Goal: Task Accomplishment & Management: Manage account settings

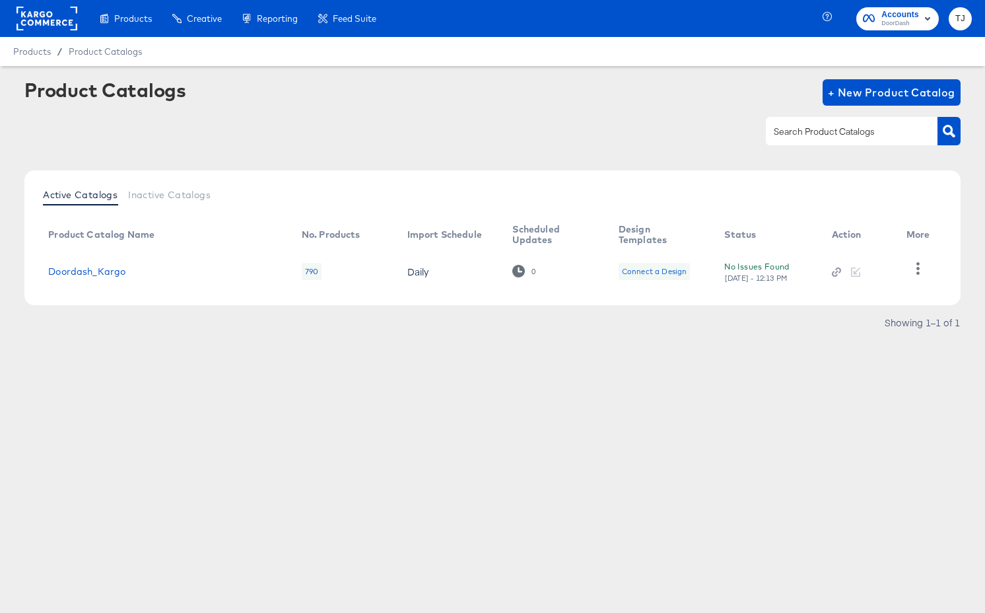
click at [41, 17] on rect at bounding box center [47, 19] width 61 height 24
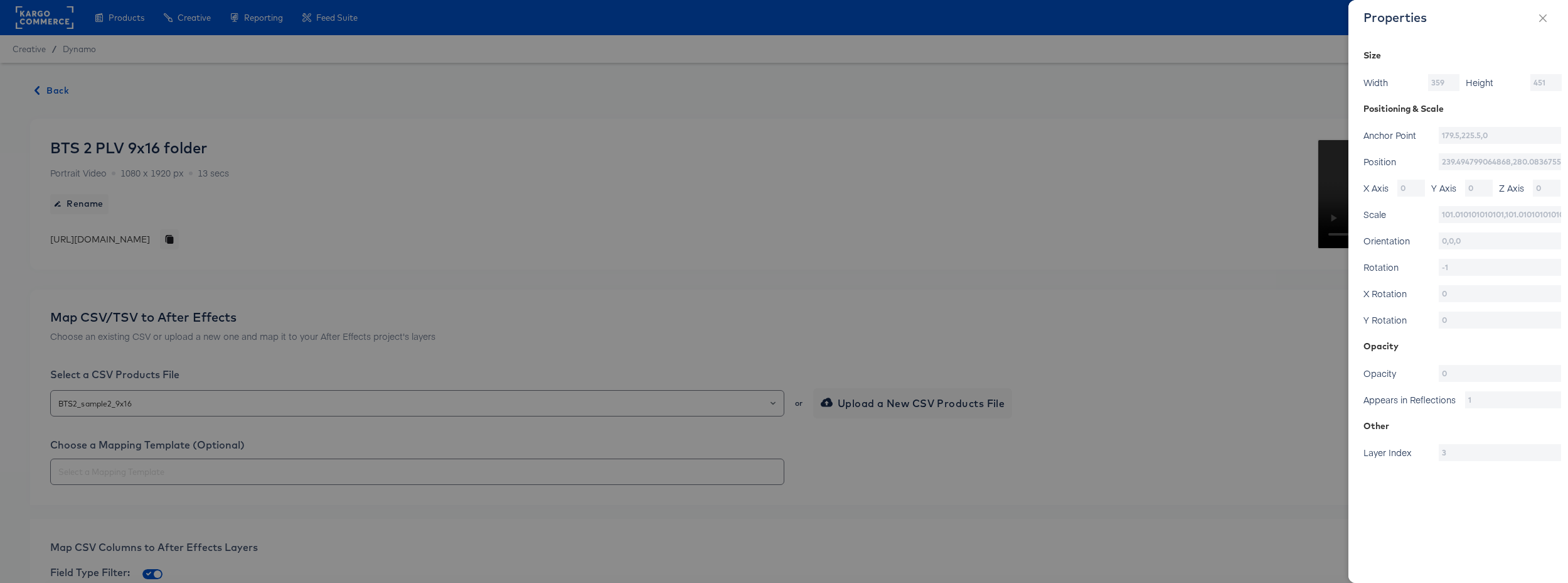
click at [34, 19] on div at bounding box center [784, 291] width 1568 height 583
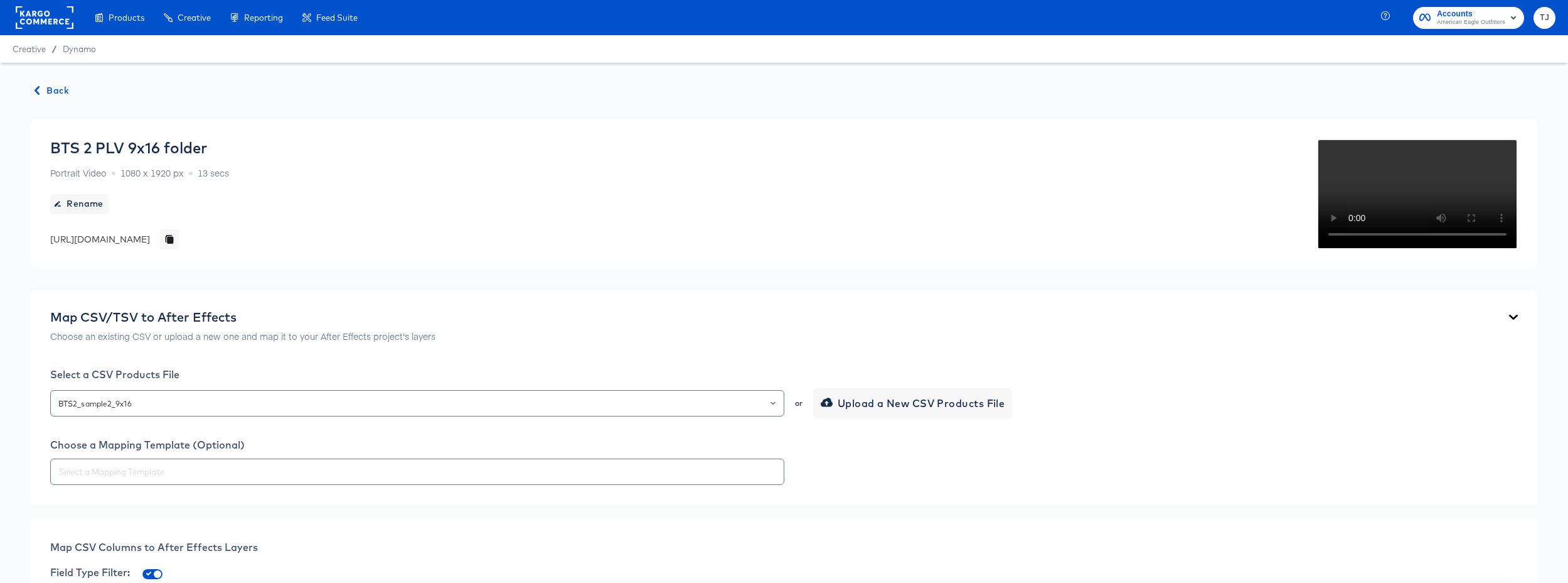
click at [35, 18] on rect at bounding box center [45, 18] width 58 height 23
click at [34, 18] on rect at bounding box center [45, 18] width 58 height 23
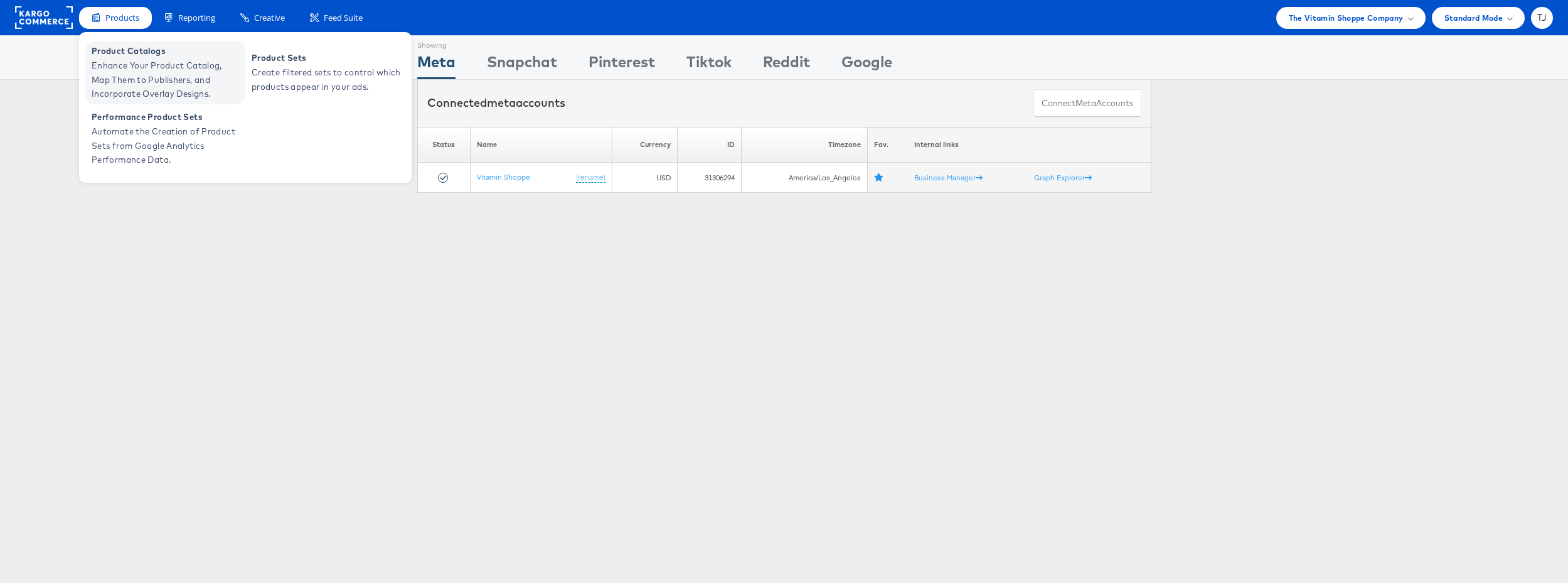
drag, startPoint x: 115, startPoint y: 73, endPoint x: 130, endPoint y: 71, distance: 15.1
click at [115, 73] on span "Enhance Your Product Catalog, Map Them to Publishers, and Incorporate Overlay D…" at bounding box center [166, 79] width 150 height 43
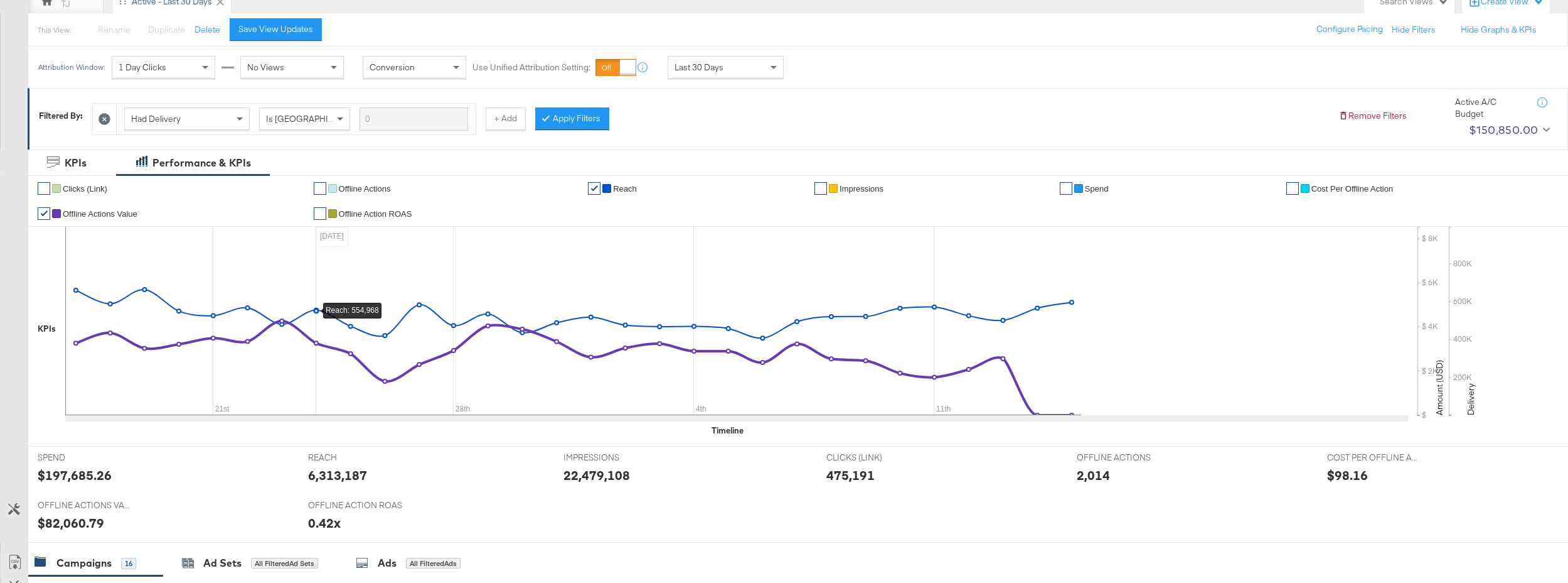
scroll to position [126, 0]
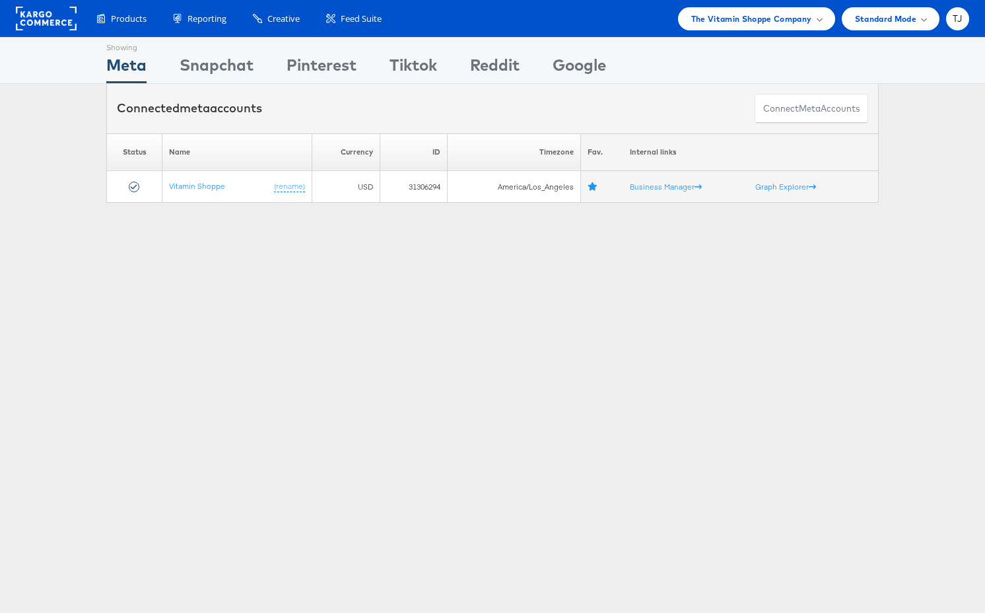
drag, startPoint x: 811, startPoint y: 19, endPoint x: 808, endPoint y: 37, distance: 18.0
click at [811, 19] on div "The Vitamin Shoppe Company" at bounding box center [756, 19] width 131 height 14
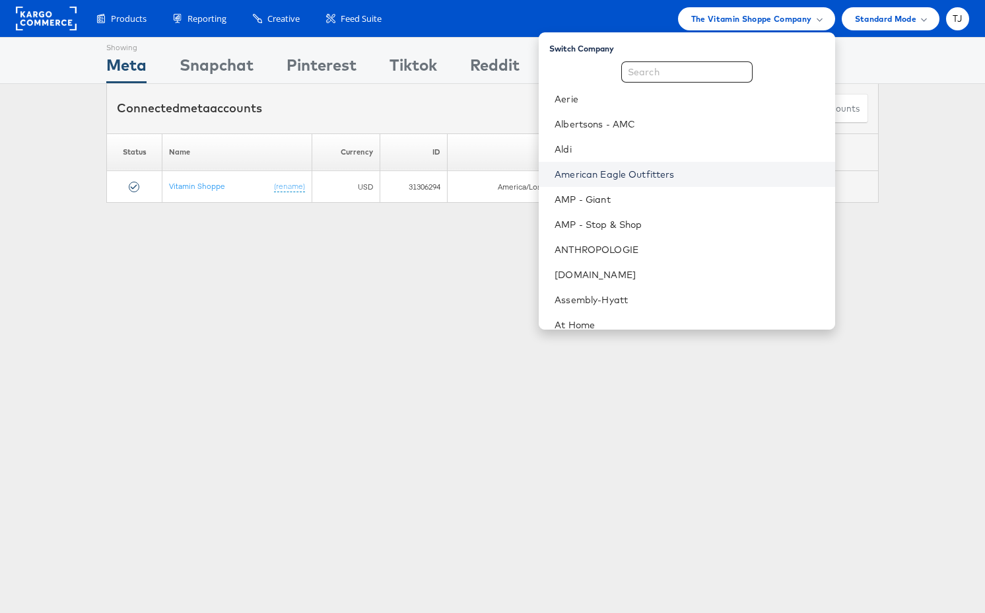
click at [693, 176] on link "American Eagle Outfitters" at bounding box center [688, 174] width 269 height 13
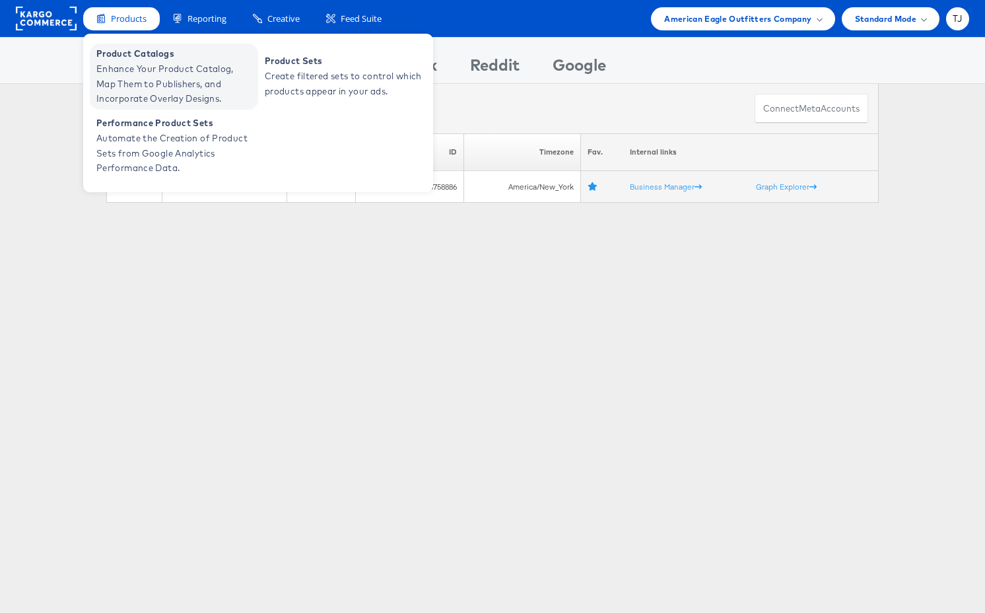
click at [129, 55] on span "Product Catalogs" at bounding box center [175, 53] width 158 height 15
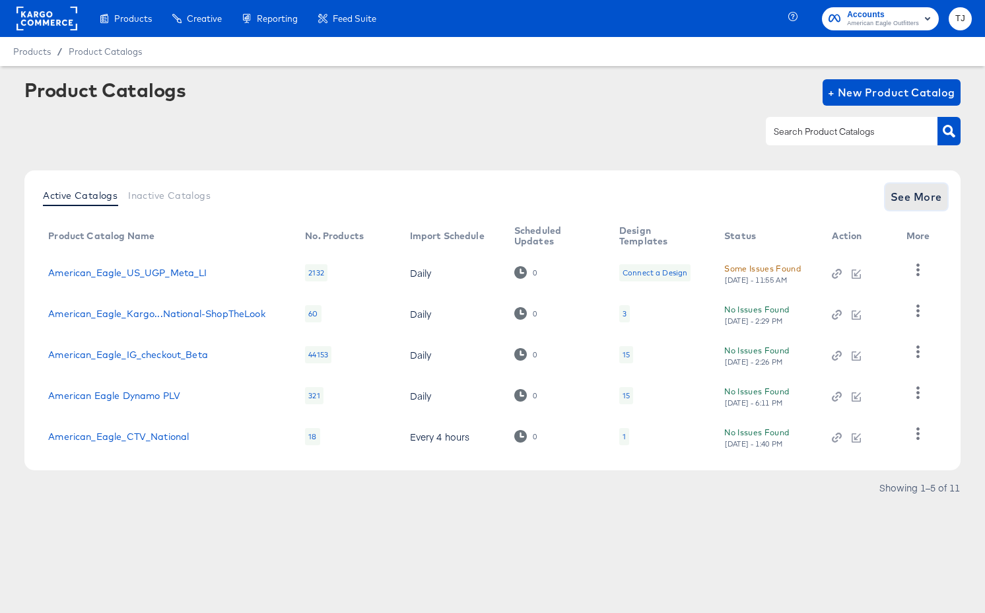
click at [929, 197] on span "See More" at bounding box center [915, 196] width 51 height 18
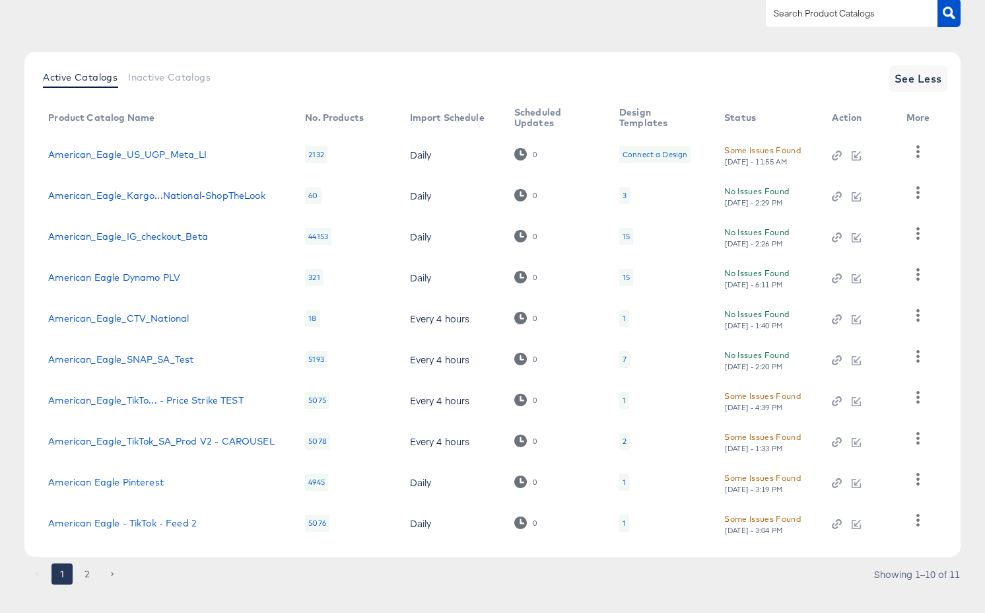
scroll to position [136, 0]
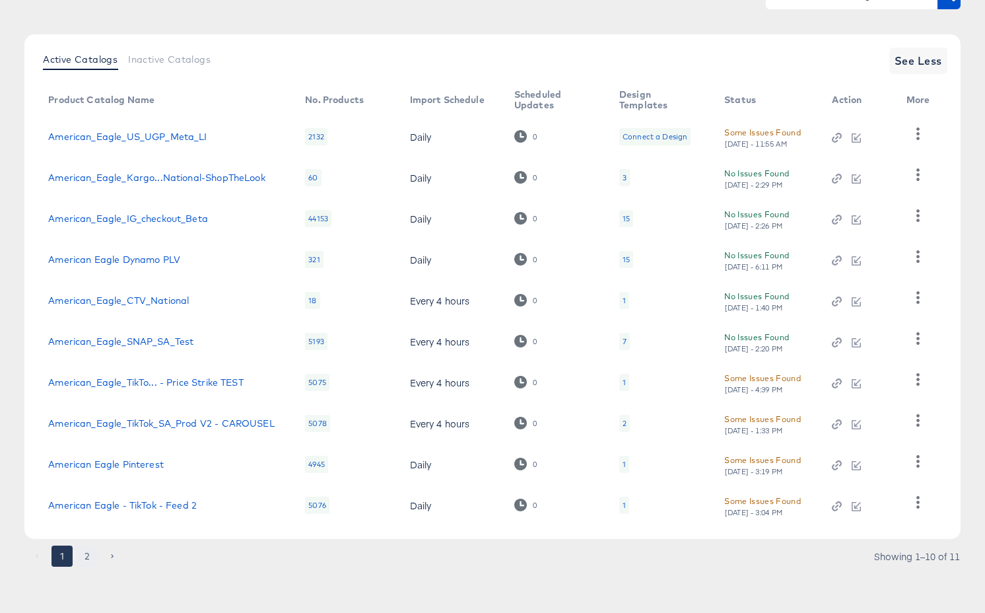
click at [88, 554] on button "2" at bounding box center [87, 555] width 21 height 21
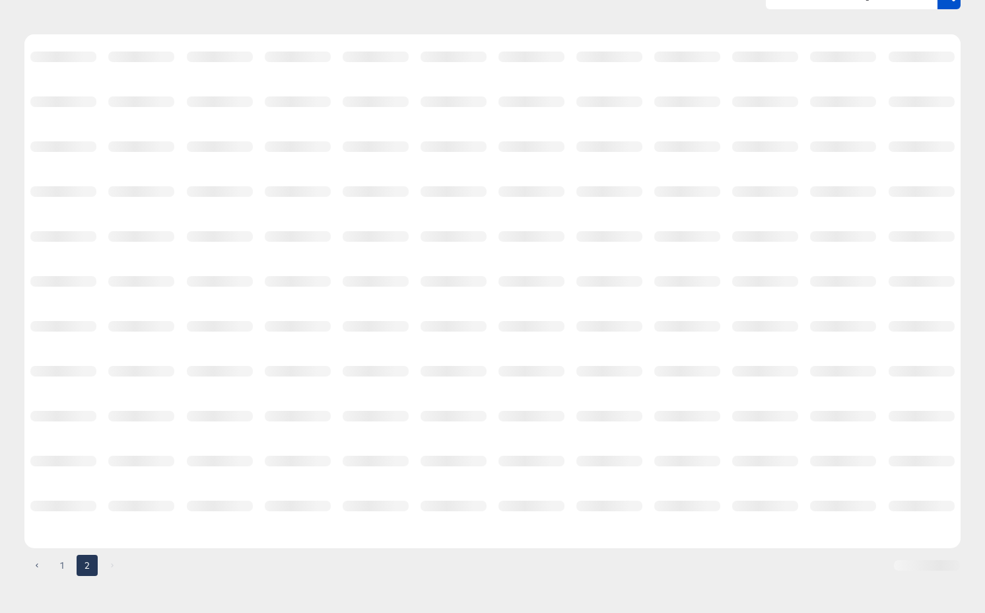
scroll to position [0, 0]
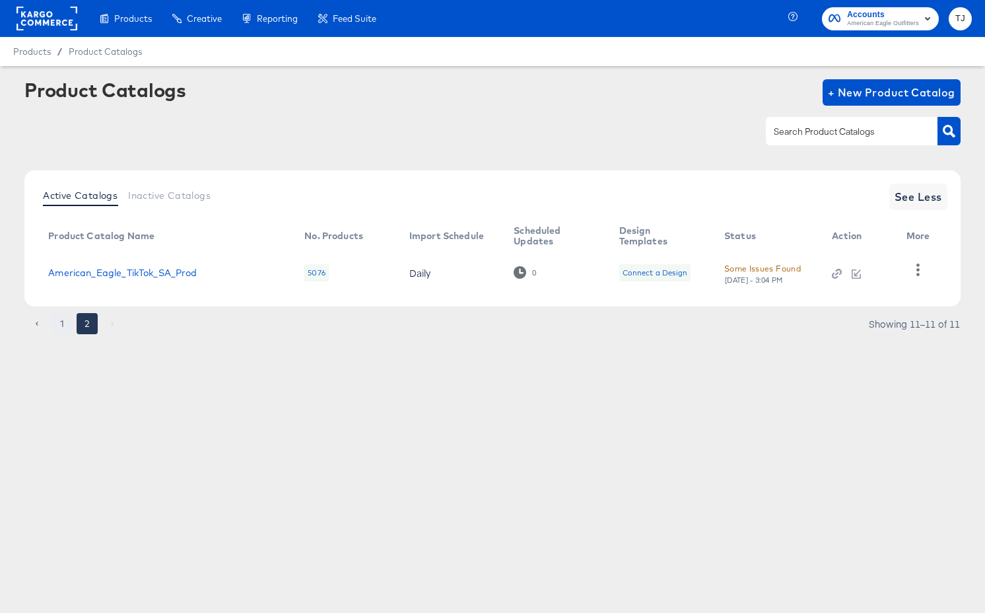
click at [63, 322] on button "1" at bounding box center [61, 323] width 21 height 21
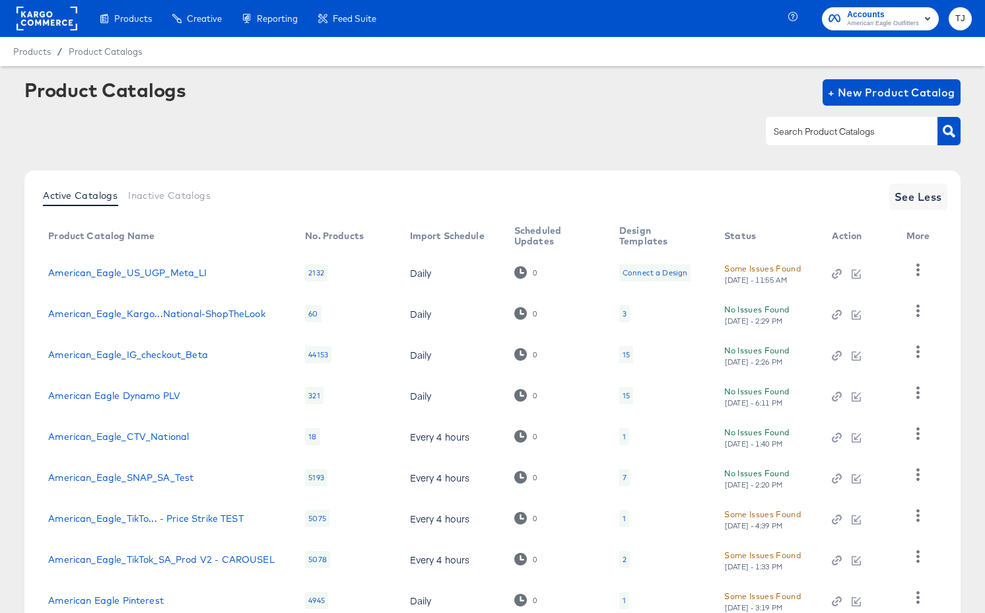
scroll to position [136, 0]
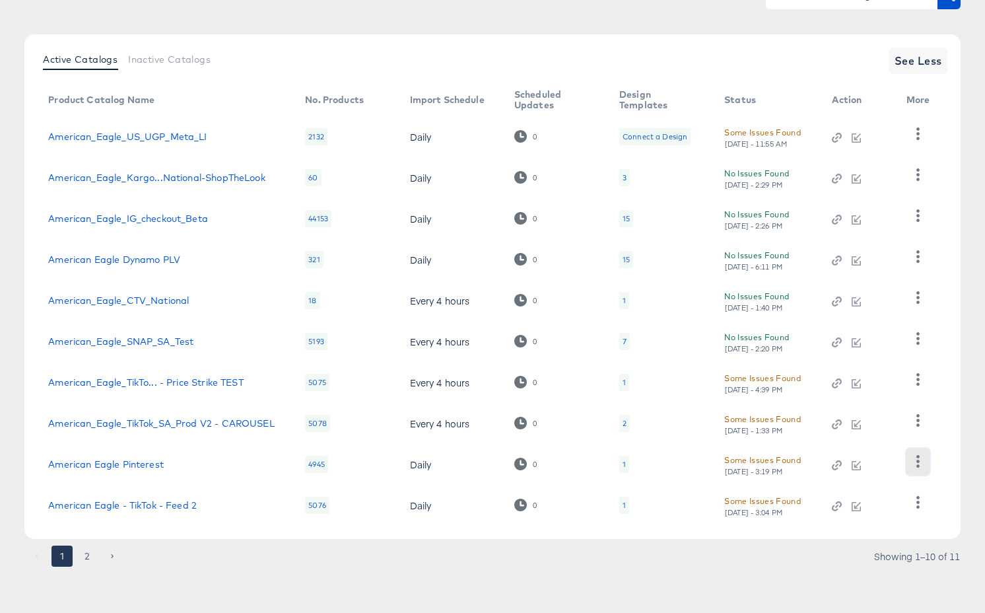
click at [916, 461] on icon "button" at bounding box center [917, 461] width 3 height 13
click at [896, 399] on div "HUD Checks (Internal)" at bounding box center [863, 395] width 132 height 21
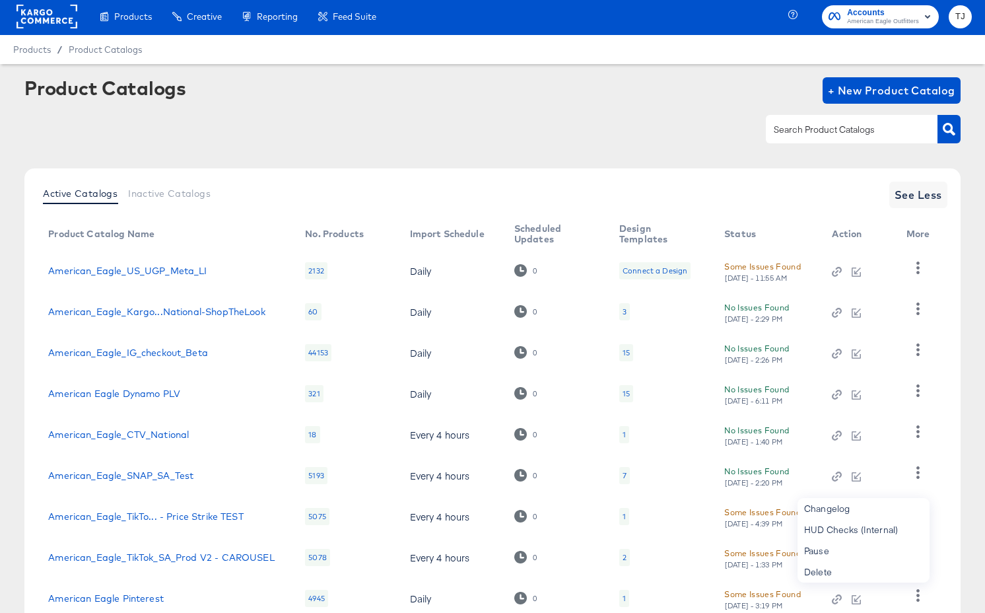
scroll to position [0, 0]
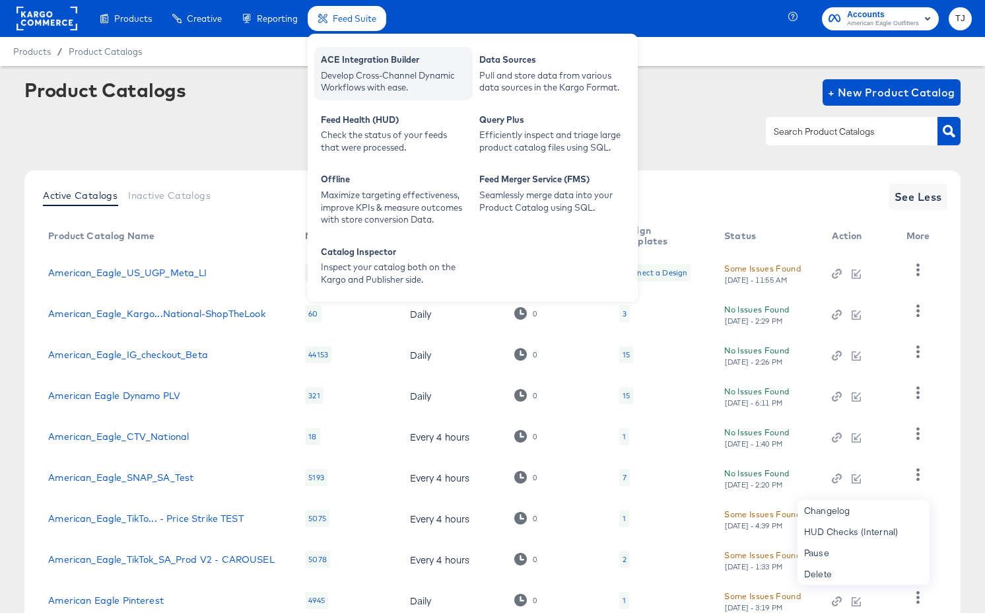
click at [358, 77] on div "Develop Cross-Channel Dynamic Workflows with ease." at bounding box center [393, 81] width 145 height 24
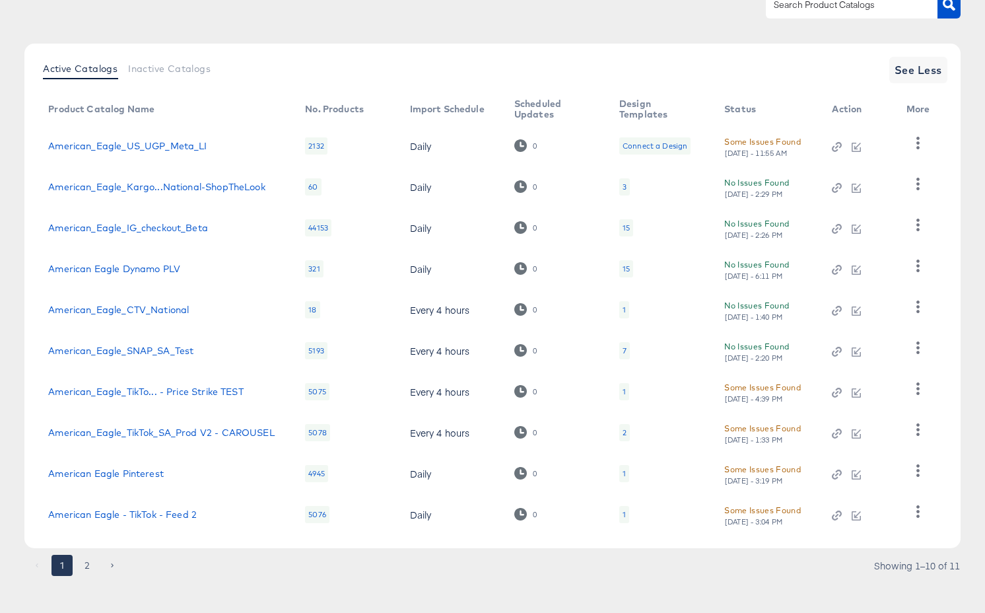
scroll to position [136, 0]
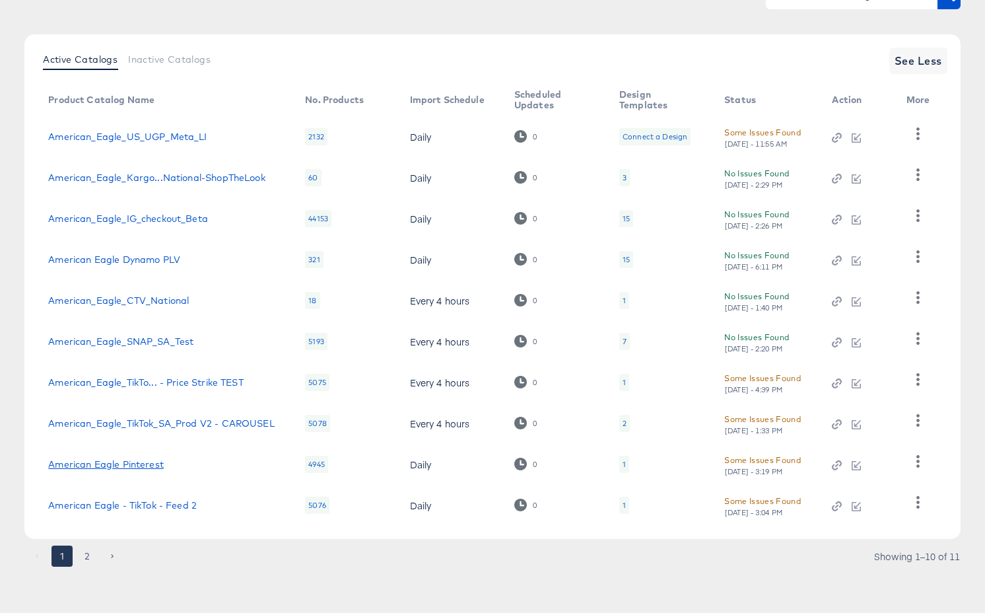
click at [145, 459] on link "American Eagle Pinterest" at bounding box center [106, 464] width 116 height 11
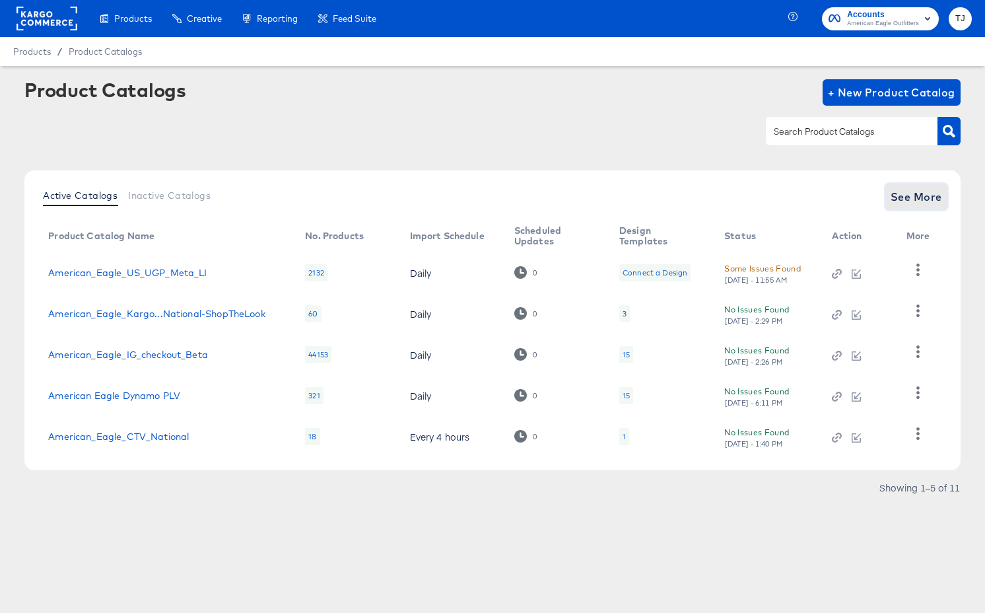
click at [925, 188] on span "See More" at bounding box center [915, 196] width 51 height 18
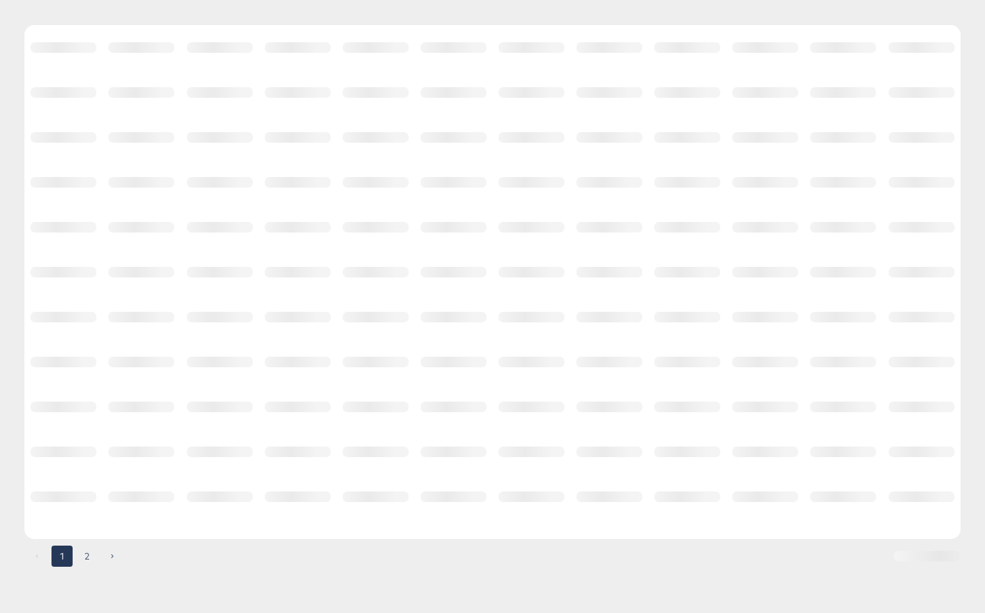
scroll to position [136, 0]
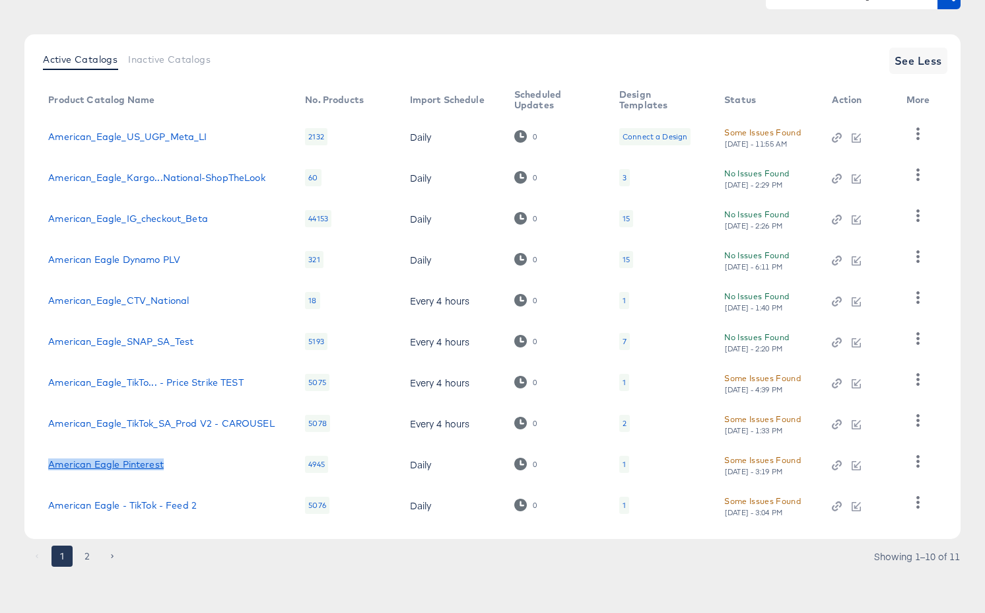
drag, startPoint x: 137, startPoint y: 461, endPoint x: 59, endPoint y: 457, distance: 78.6
click at [59, 459] on div "American Eagle Pinterest" at bounding box center [163, 464] width 230 height 11
copy link "American Eagle Pinterest"
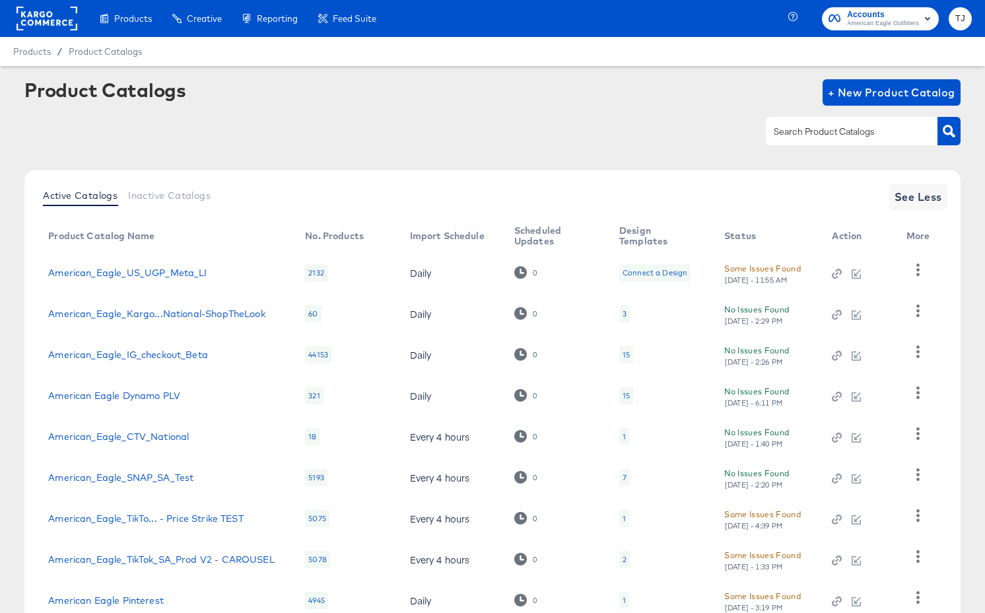
click at [33, 22] on rect at bounding box center [47, 19] width 61 height 24
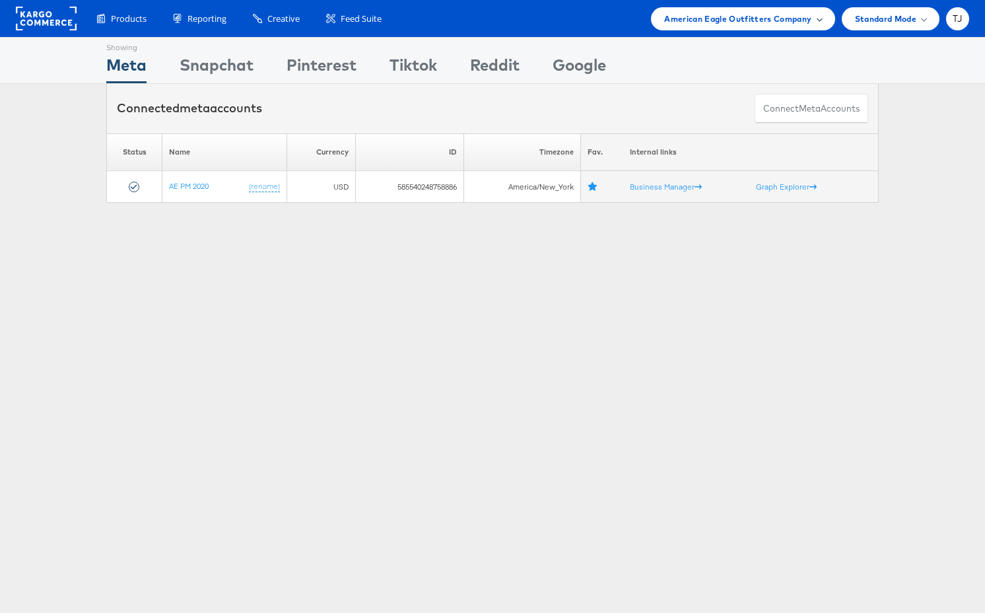
click at [818, 17] on span at bounding box center [819, 18] width 7 height 7
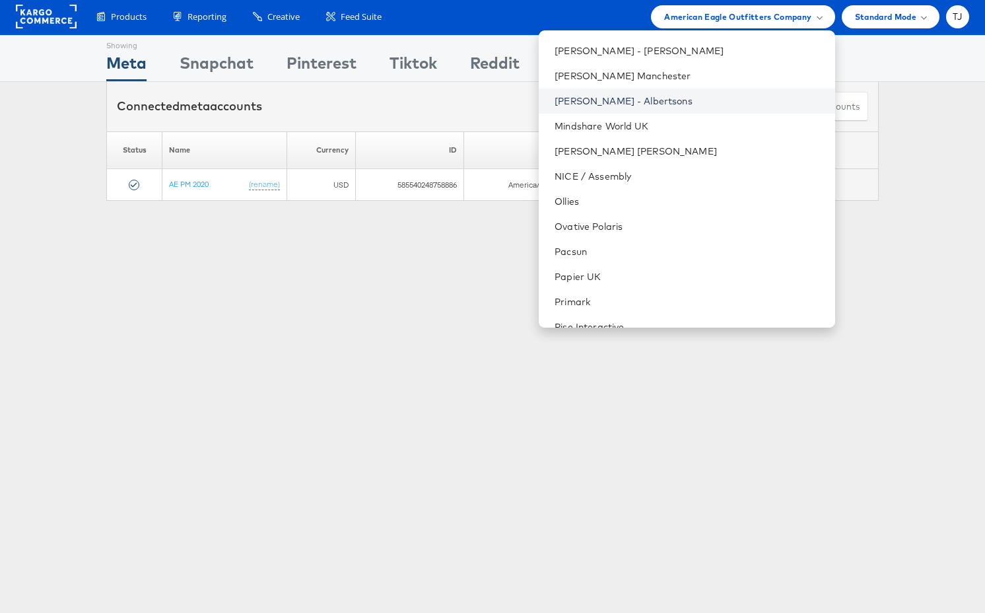
scroll to position [1424, 0]
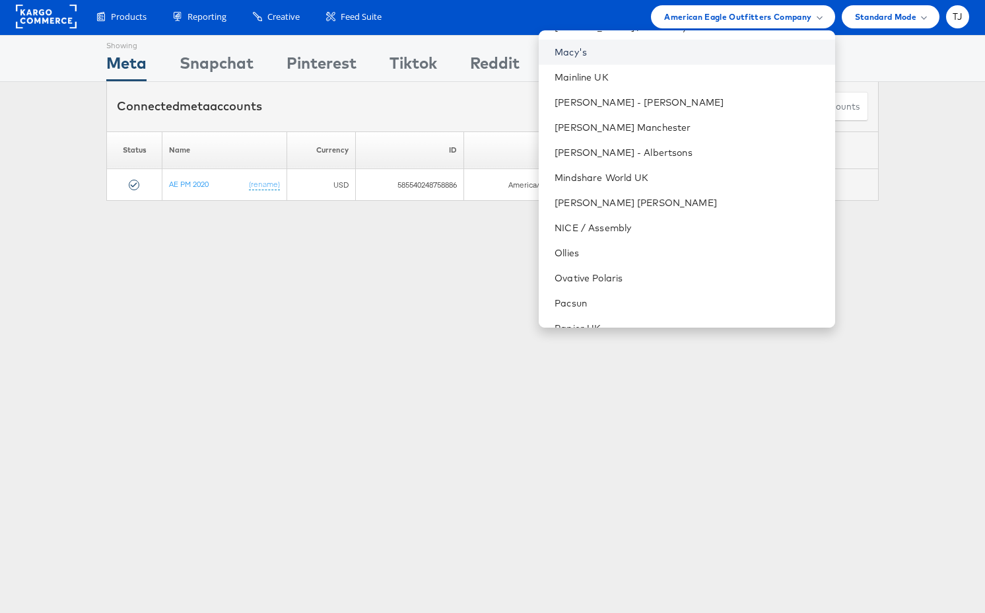
click at [673, 53] on link "Macy's" at bounding box center [688, 52] width 269 height 13
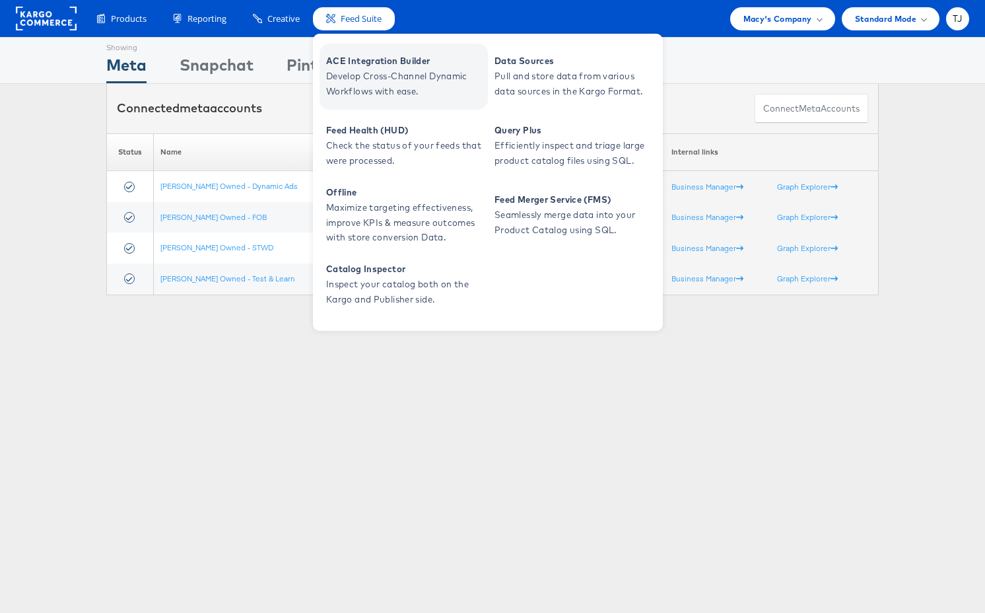
click at [376, 71] on span "Develop Cross-Channel Dynamic Workflows with ease." at bounding box center [405, 84] width 158 height 30
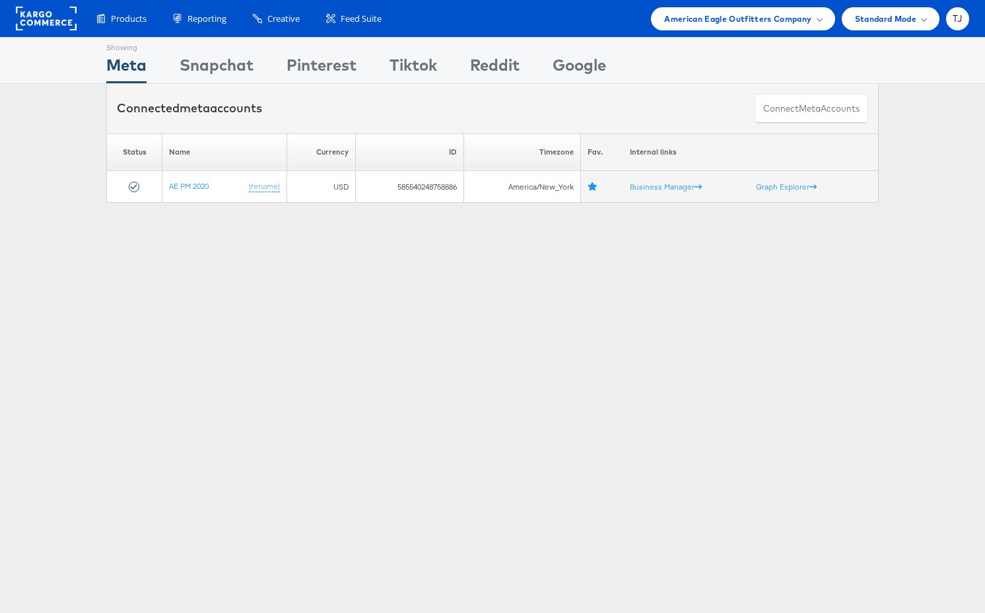
click at [30, 13] on rect at bounding box center [46, 19] width 61 height 24
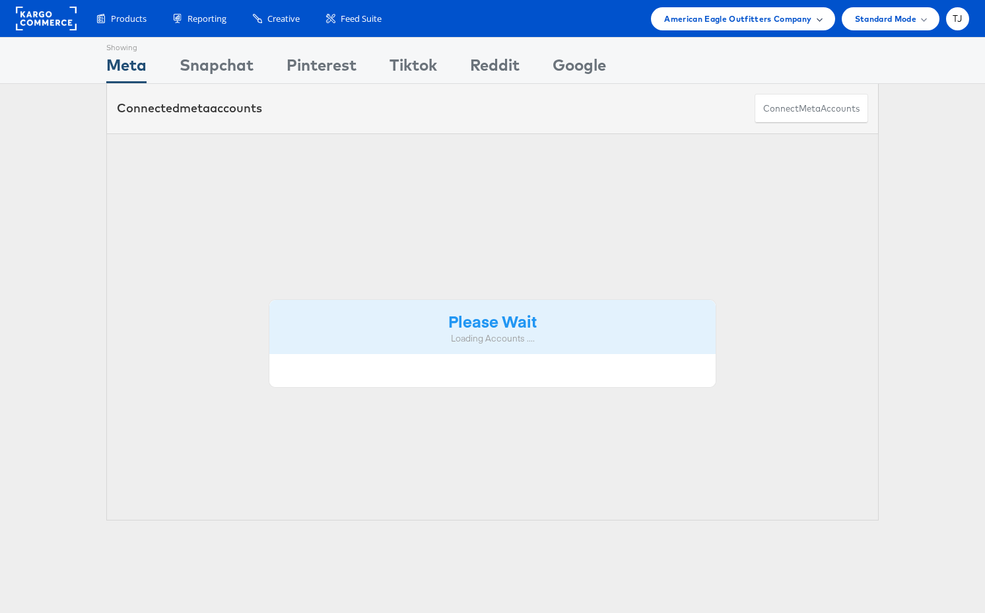
click at [789, 17] on span "American Eagle Outfitters Company" at bounding box center [737, 19] width 147 height 14
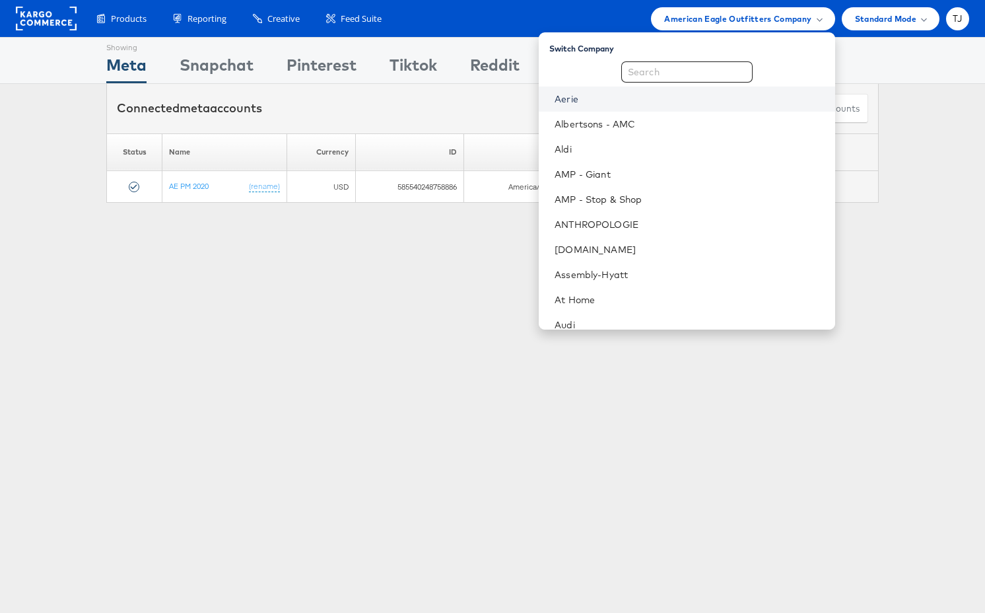
click at [667, 100] on link "Aerie" at bounding box center [688, 98] width 269 height 13
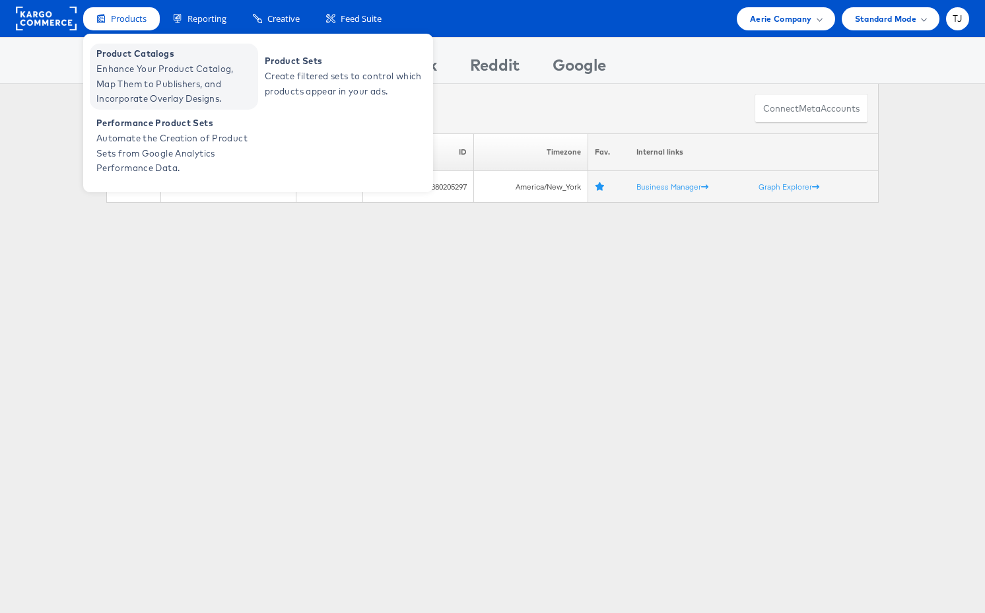
drag, startPoint x: 151, startPoint y: 65, endPoint x: 143, endPoint y: 66, distance: 8.6
click at [149, 67] on span "Enhance Your Product Catalog, Map Them to Publishers, and Incorporate Overlay D…" at bounding box center [175, 83] width 158 height 45
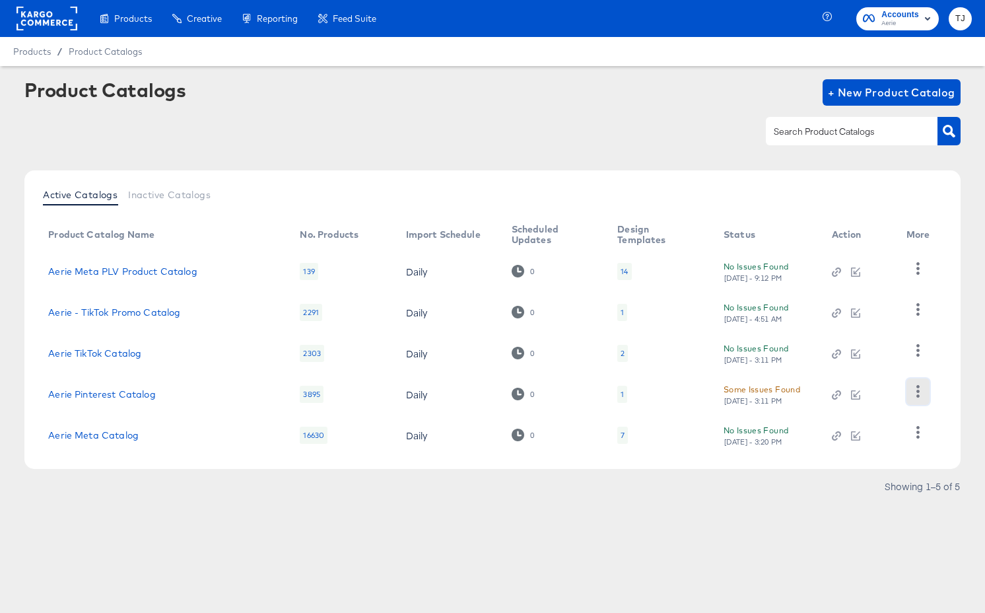
click at [914, 394] on icon "button" at bounding box center [918, 391] width 13 height 13
click at [874, 329] on div "HUD Checks (Internal)" at bounding box center [863, 325] width 132 height 21
drag, startPoint x: 159, startPoint y: 393, endPoint x: 38, endPoint y: 391, distance: 120.8
click at [38, 391] on td "Aerie Pinterest Catalog" at bounding box center [163, 394] width 251 height 41
copy link "Aerie Pinterest Catalog"
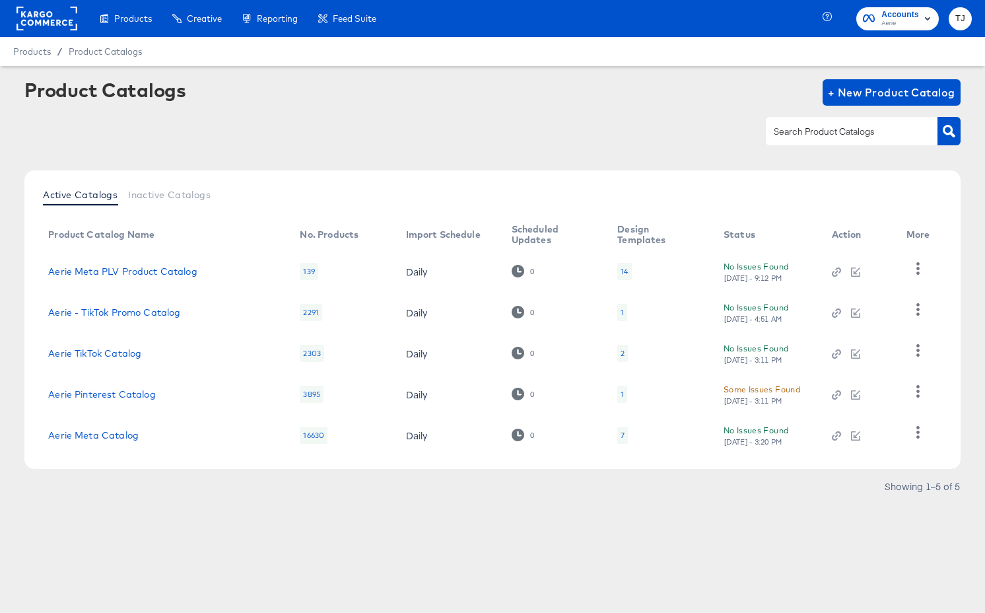
click at [49, 20] on rect at bounding box center [47, 19] width 61 height 24
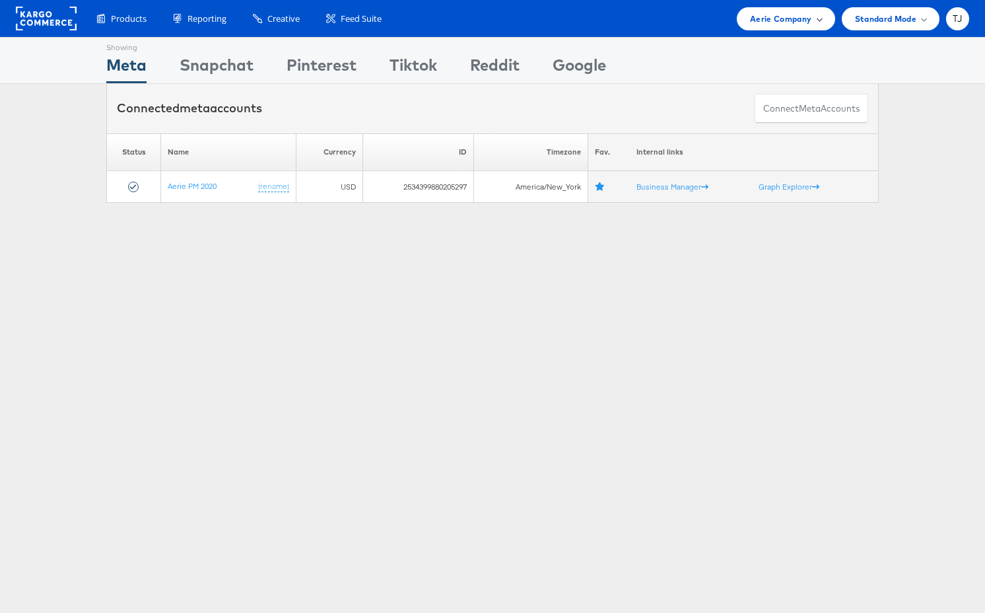
click at [813, 15] on div "Aerie Company" at bounding box center [785, 19] width 71 height 14
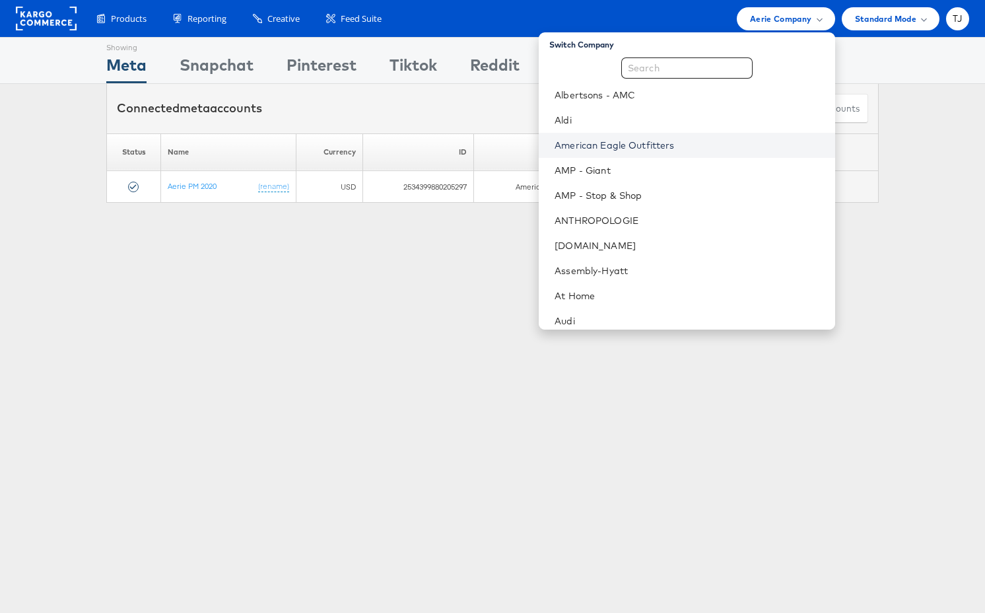
scroll to position [4, 0]
click at [747, 149] on link "American Eagle Outfitters" at bounding box center [688, 145] width 269 height 13
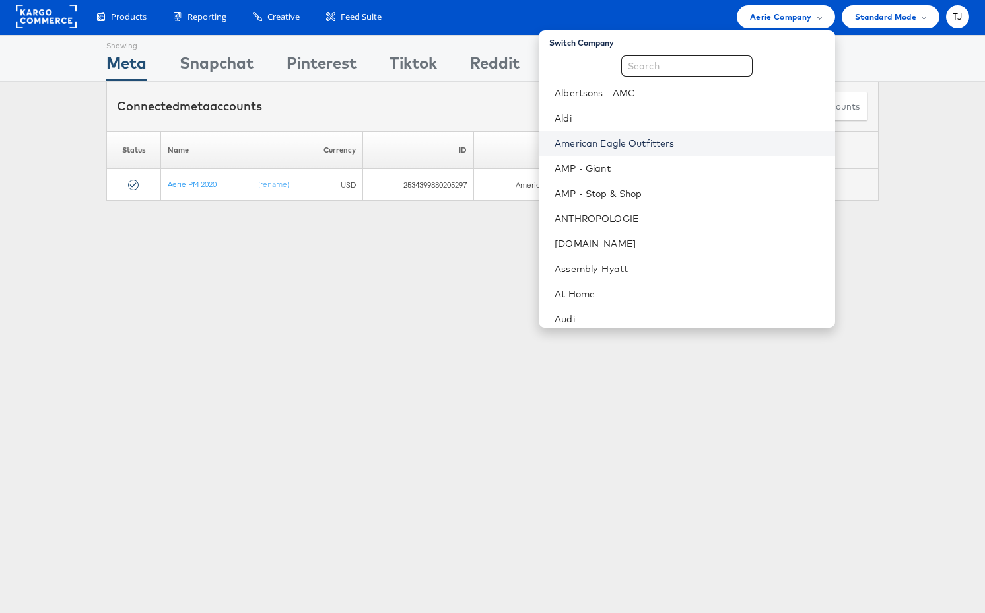
scroll to position [1, 0]
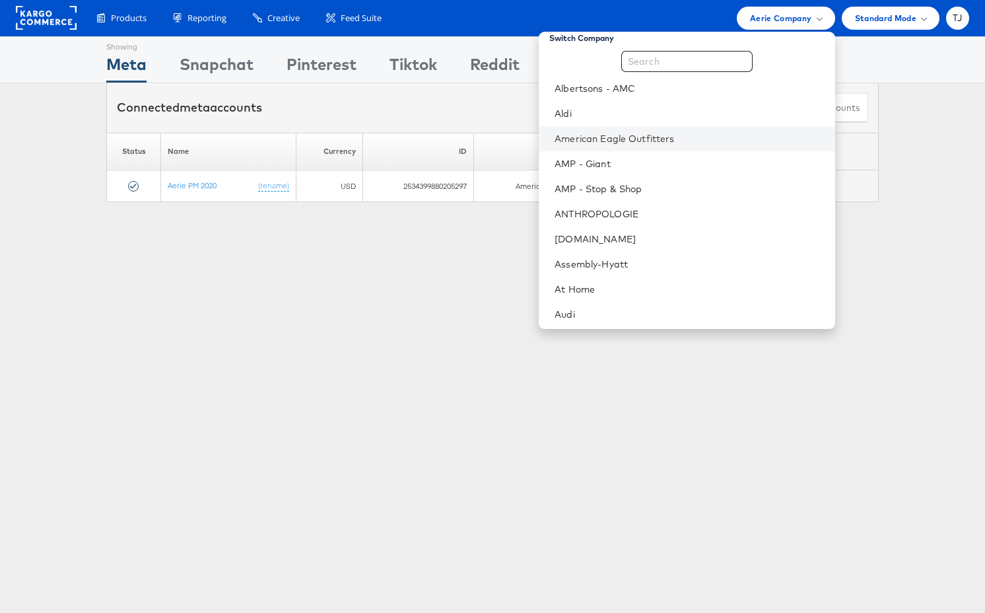
click at [748, 145] on li "American Eagle Outfitters" at bounding box center [687, 138] width 296 height 25
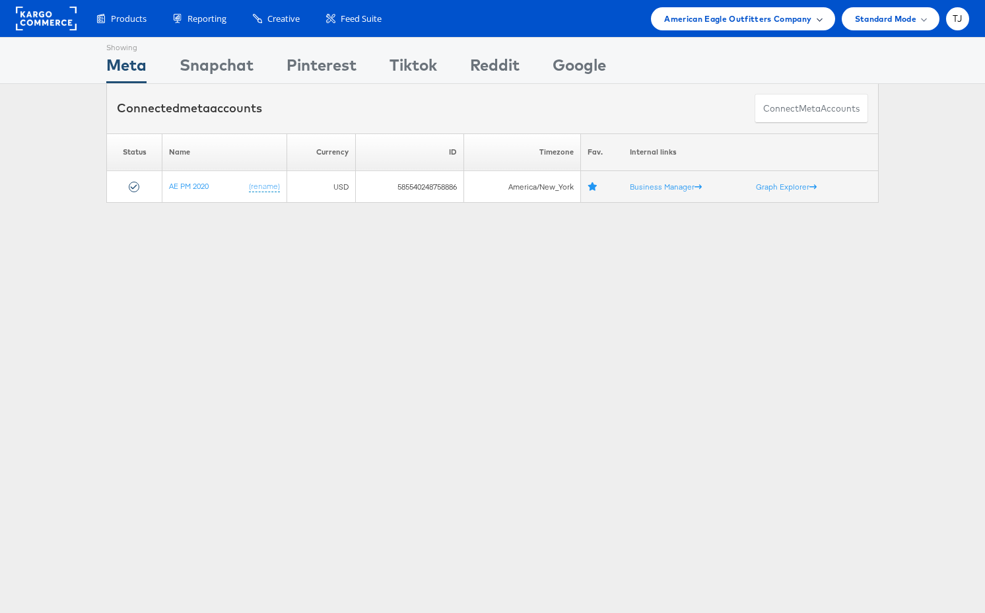
scroll to position [2, 0]
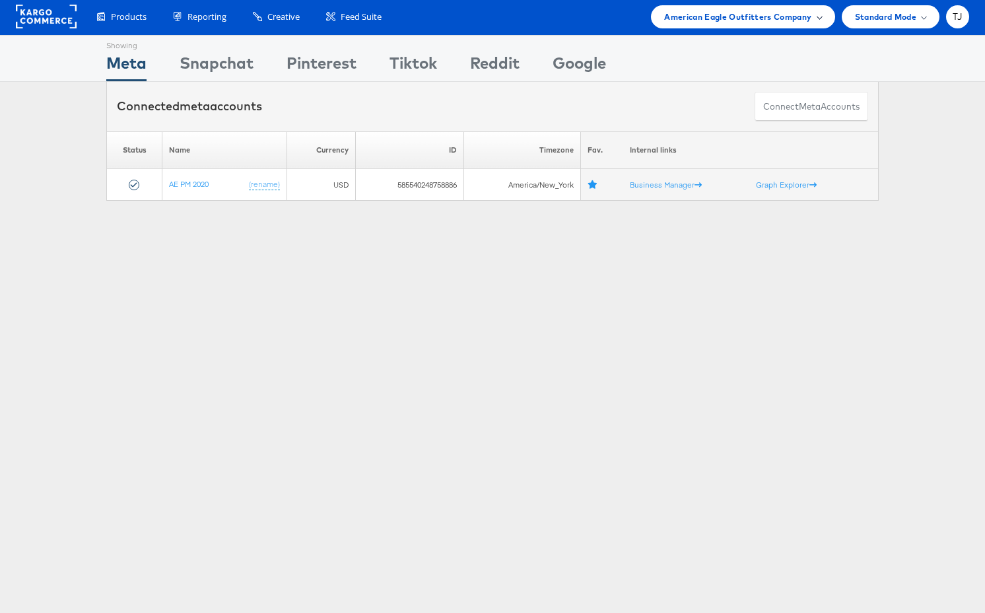
click at [743, 22] on span "American Eagle Outfitters Company" at bounding box center [737, 17] width 147 height 14
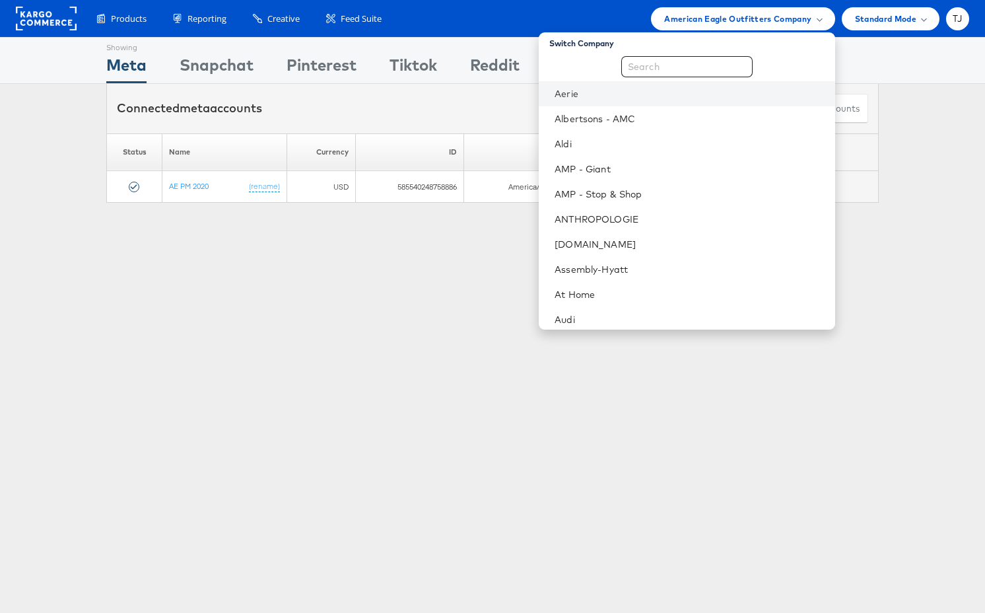
click at [662, 100] on link "Aerie" at bounding box center [688, 93] width 269 height 13
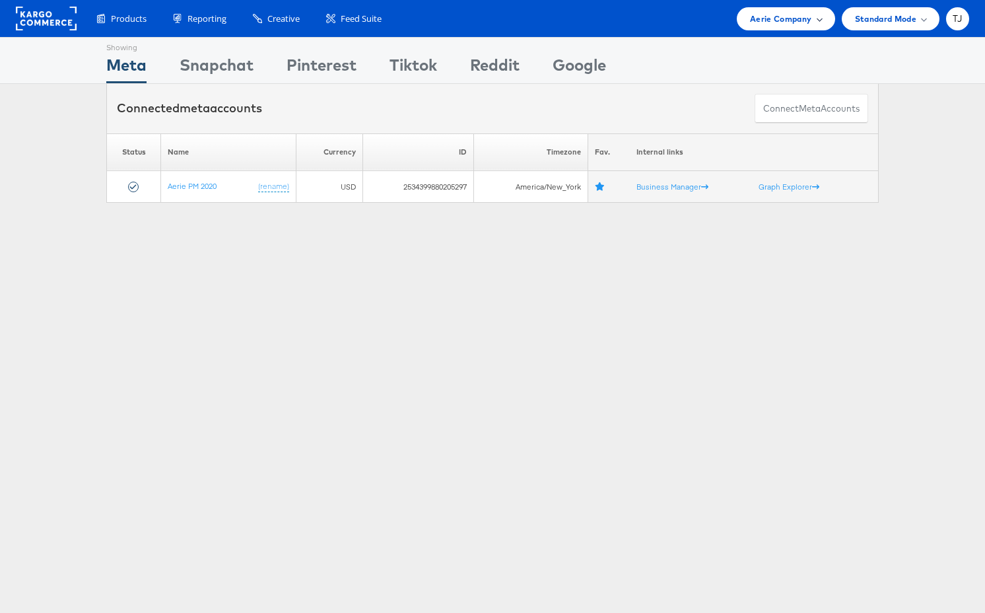
click at [787, 18] on span "Aerie Company" at bounding box center [780, 19] width 61 height 14
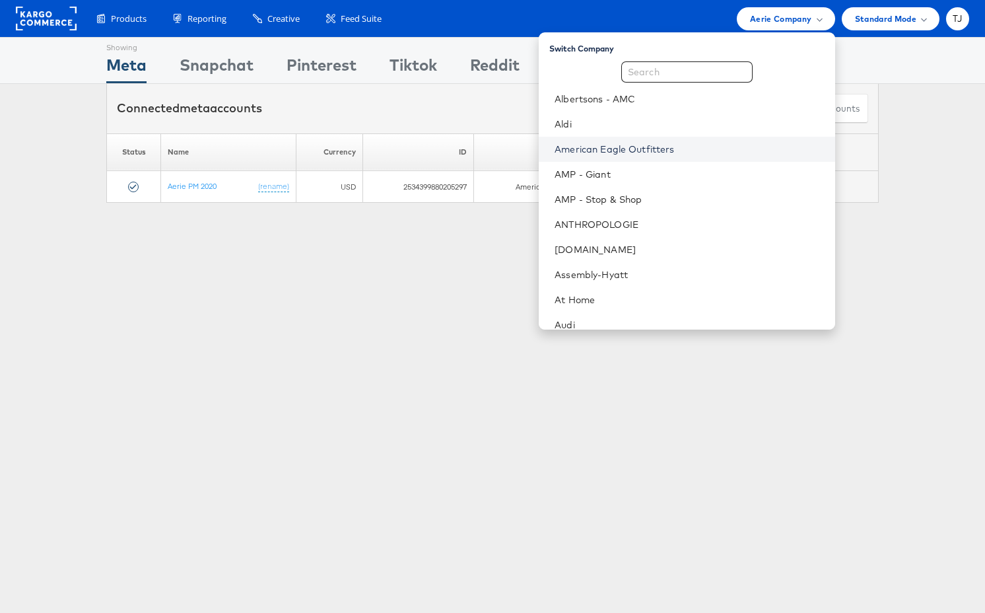
click at [712, 143] on link "American Eagle Outfitters" at bounding box center [688, 149] width 269 height 13
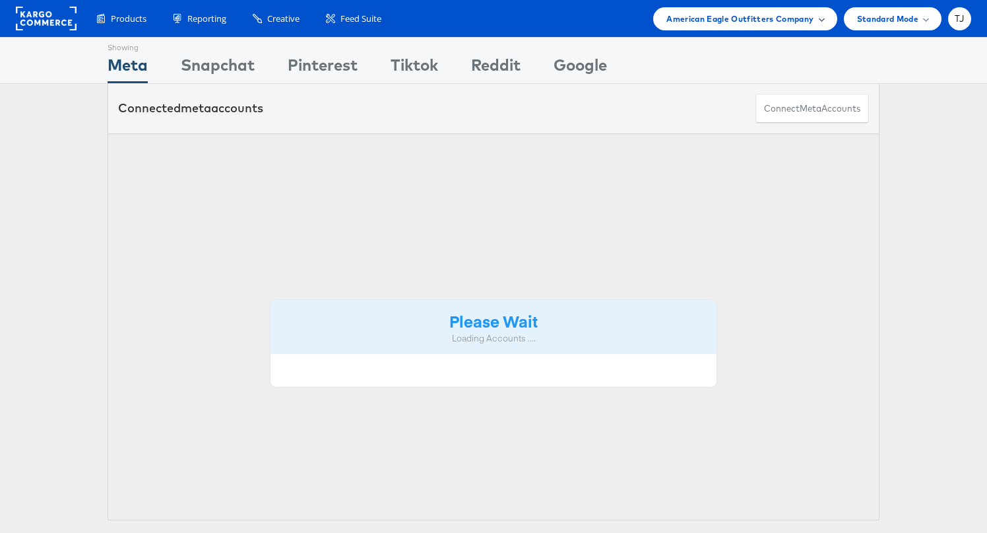
click at [817, 20] on div "American Eagle Outfitters Company" at bounding box center [745, 19] width 157 height 14
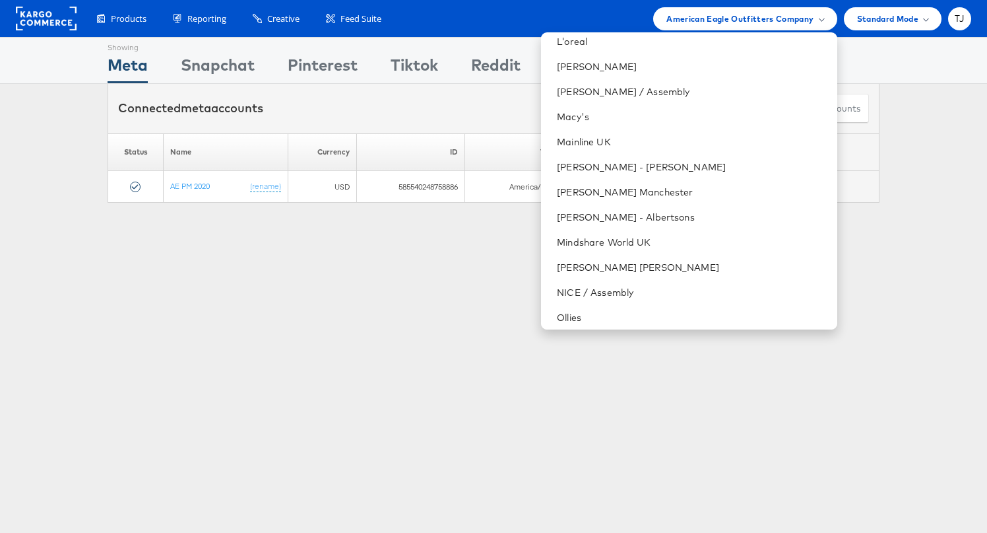
scroll to position [1388, 0]
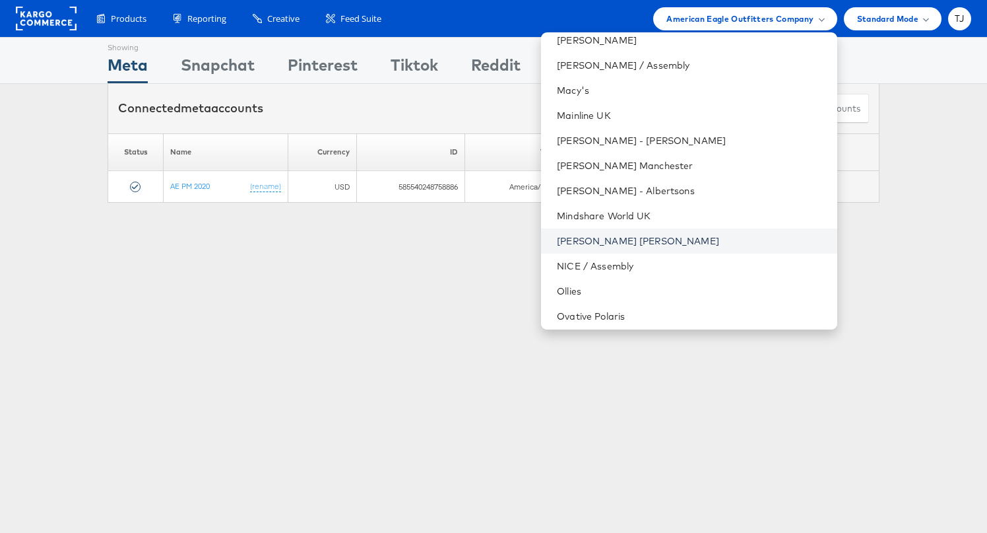
click at [727, 241] on link "[PERSON_NAME] [PERSON_NAME]" at bounding box center [691, 240] width 269 height 13
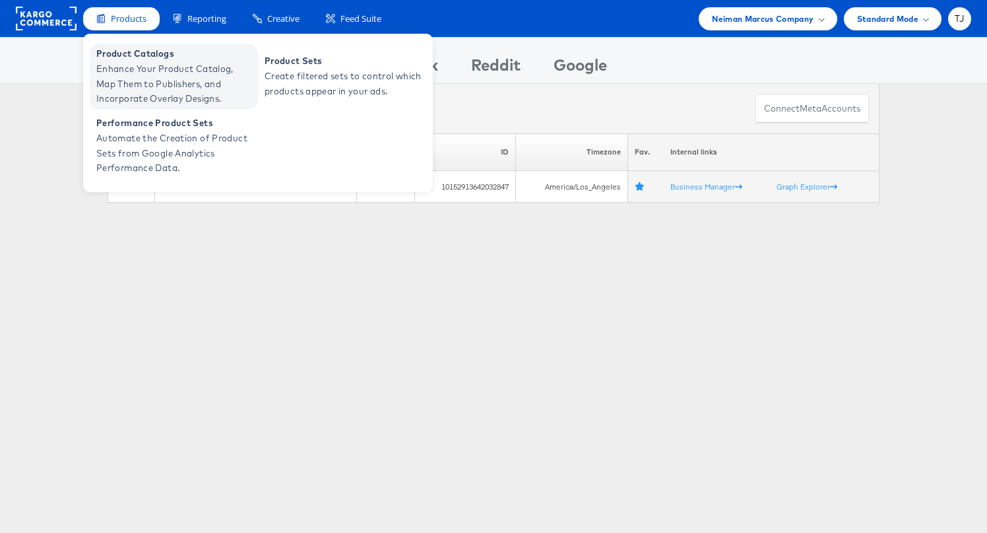
click at [131, 73] on span "Enhance Your Product Catalog, Map Them to Publishers, and Incorporate Overlay D…" at bounding box center [175, 83] width 158 height 45
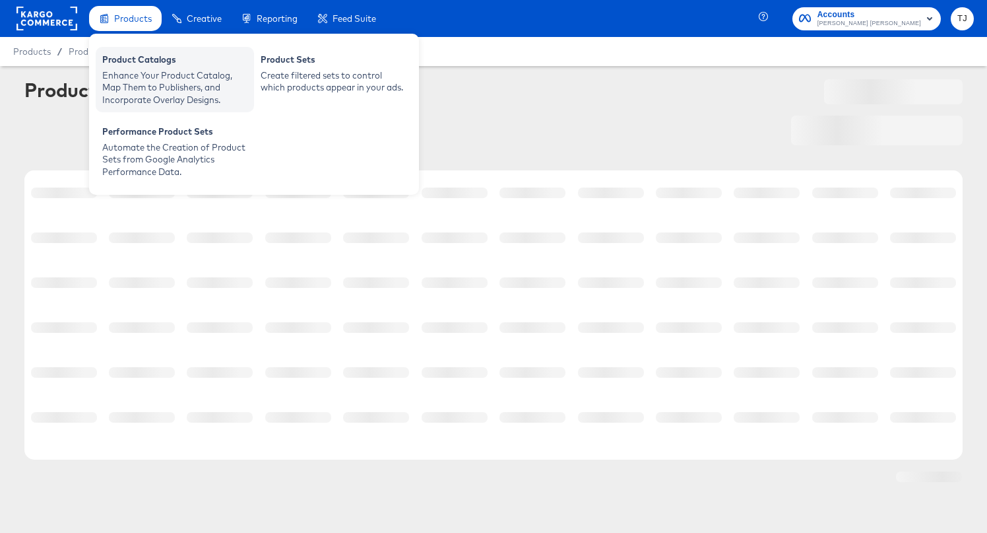
click at [138, 83] on div "Enhance Your Product Catalog, Map Them to Publishers, and Incorporate Overlay D…" at bounding box center [174, 87] width 145 height 37
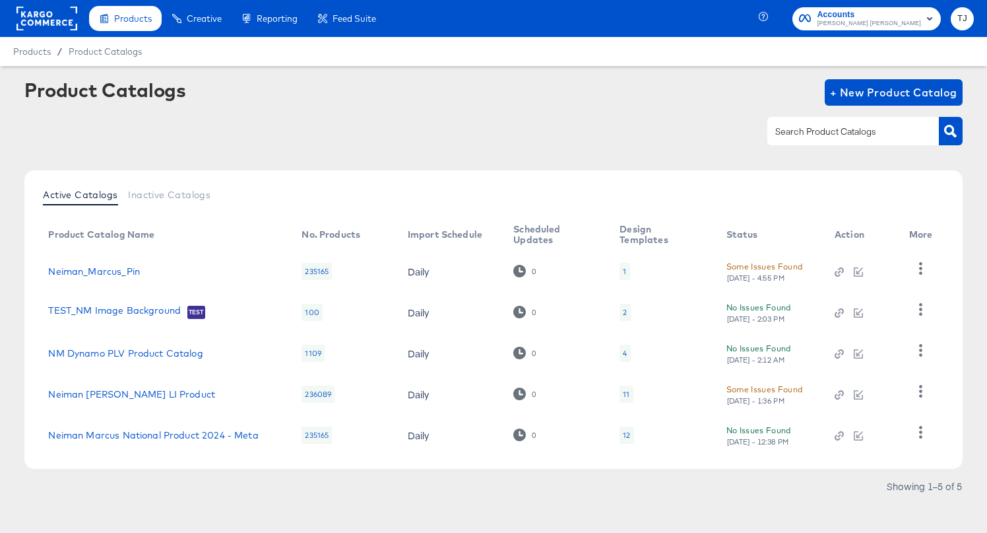
scroll to position [9, 0]
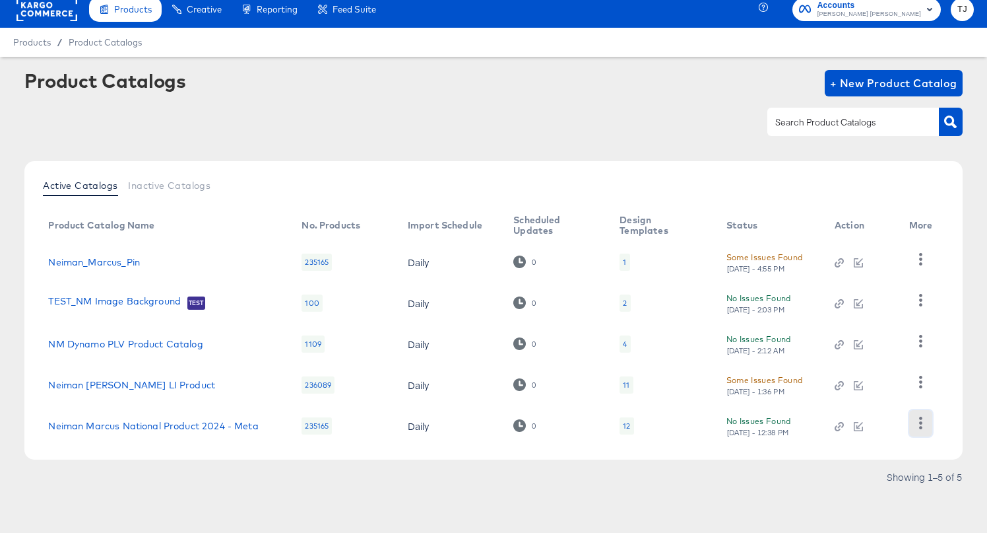
click at [927, 420] on icon "button" at bounding box center [921, 422] width 13 height 13
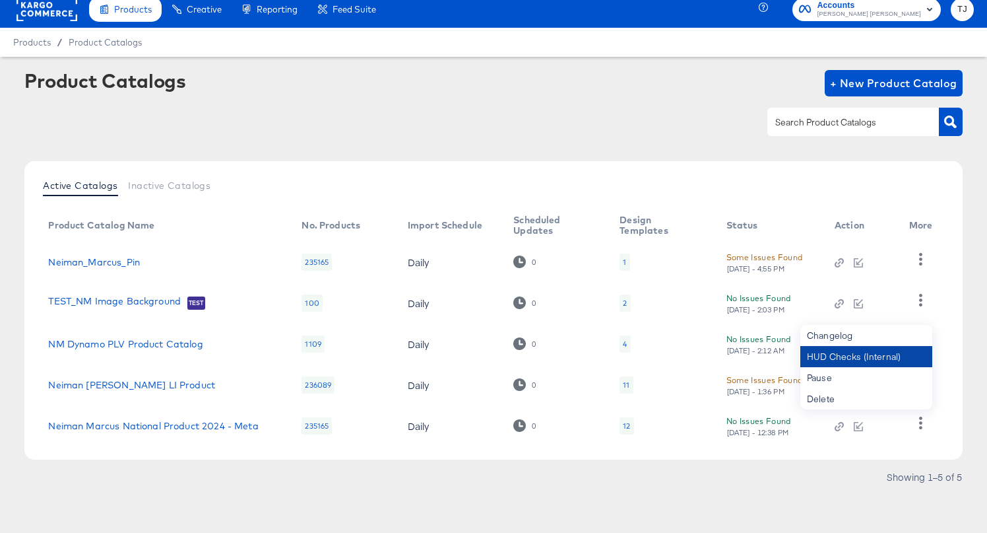
click at [857, 352] on div "HUD Checks (Internal)" at bounding box center [867, 356] width 132 height 21
